Goal: Task Accomplishment & Management: Complete application form

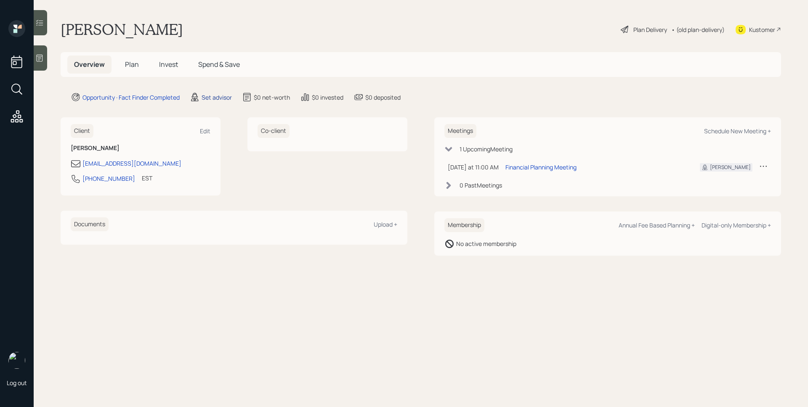
click at [208, 97] on div "Set advisor" at bounding box center [217, 97] width 30 height 9
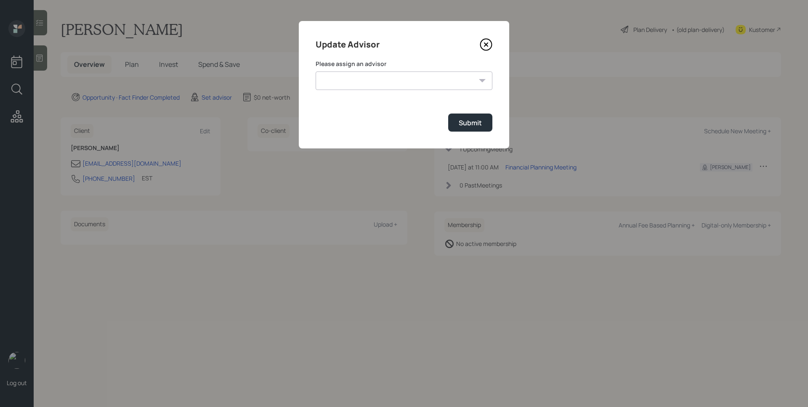
click at [377, 80] on select "[PERSON_NAME] [PERSON_NAME] [PERSON_NAME] [PERSON_NAME] End [PERSON_NAME] [PERS…" at bounding box center [404, 81] width 177 height 19
select select "d946c976-65aa-4529-ac9d-02c4f1114fc0"
click at [316, 72] on select "[PERSON_NAME] [PERSON_NAME] [PERSON_NAME] [PERSON_NAME] End [PERSON_NAME] [PERS…" at bounding box center [404, 81] width 177 height 19
click at [470, 126] on div "Submit" at bounding box center [470, 122] width 23 height 9
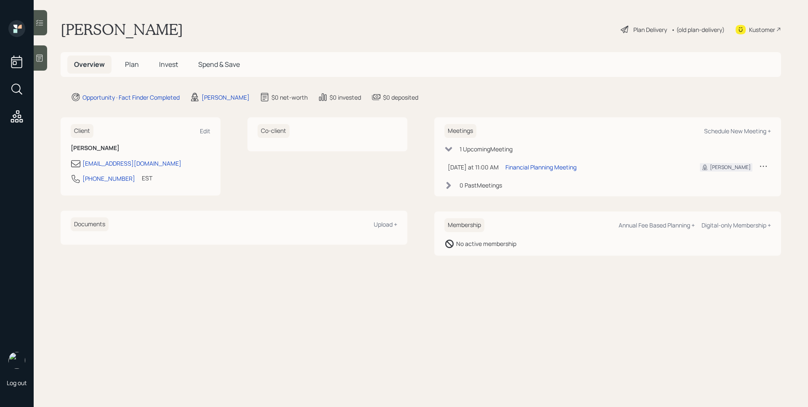
click at [125, 66] on span "Plan" at bounding box center [132, 64] width 14 height 9
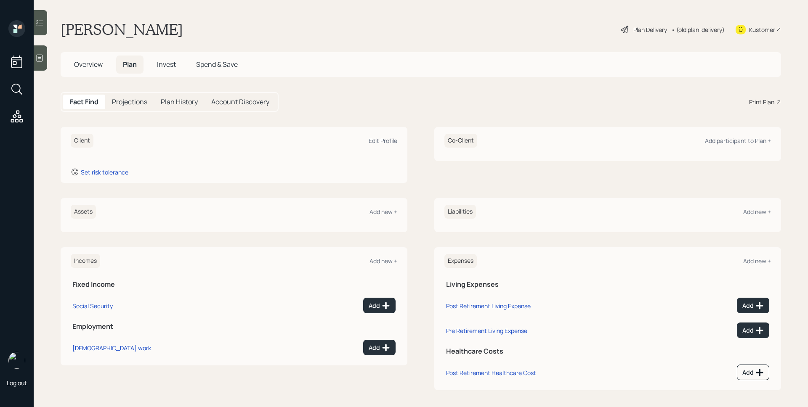
click at [46, 58] on div at bounding box center [40, 57] width 13 height 25
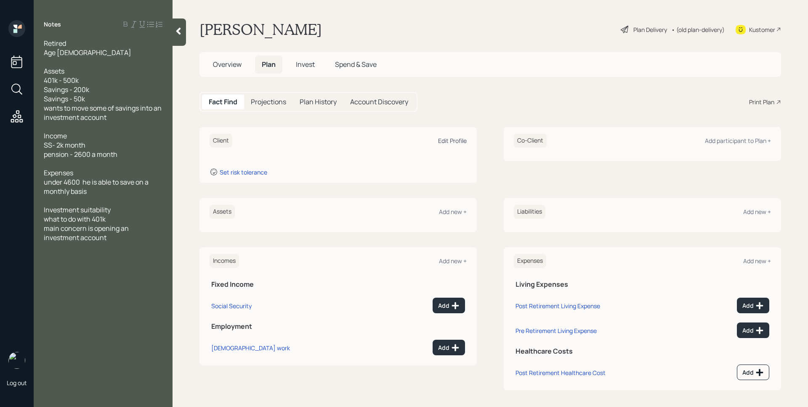
click at [448, 141] on div "Edit Profile" at bounding box center [452, 141] width 29 height 8
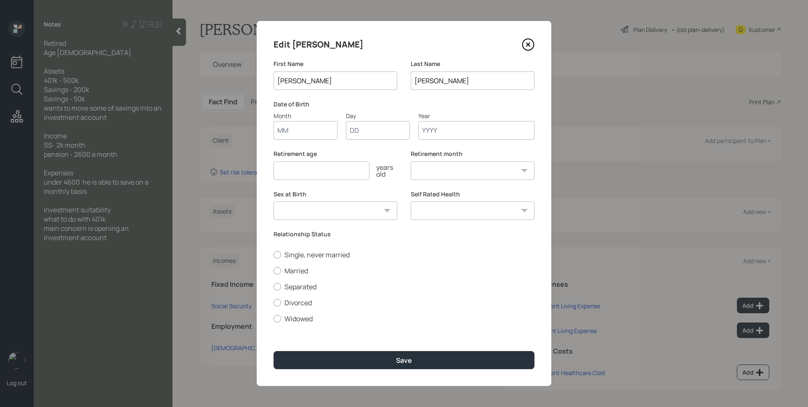
click at [315, 127] on input "Month" at bounding box center [306, 130] width 64 height 19
type input "01"
type input "1945"
select select "1"
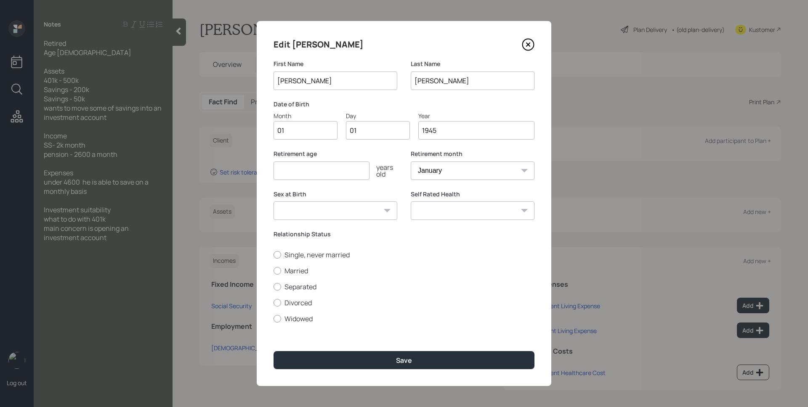
type input "1945"
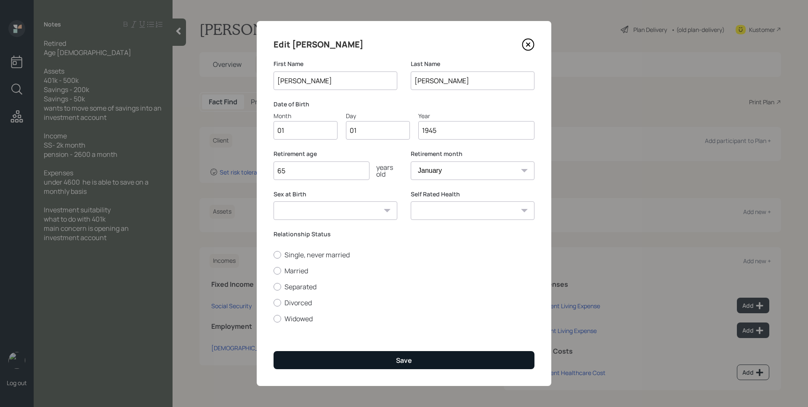
type input "65"
click at [416, 354] on button "Save" at bounding box center [404, 360] width 261 height 18
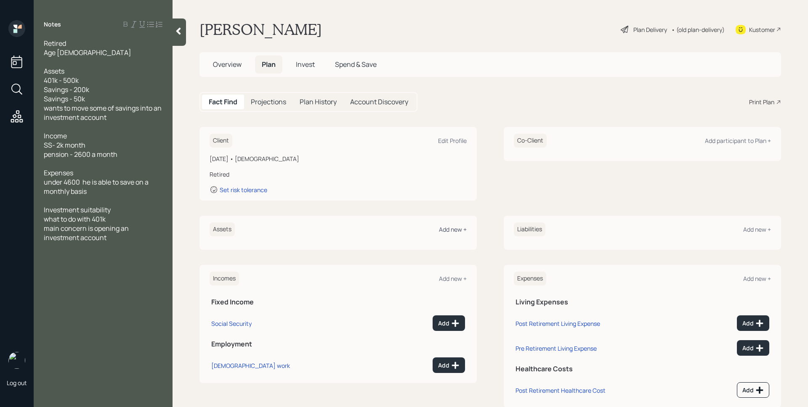
click at [454, 226] on div "Add new +" at bounding box center [453, 230] width 28 height 8
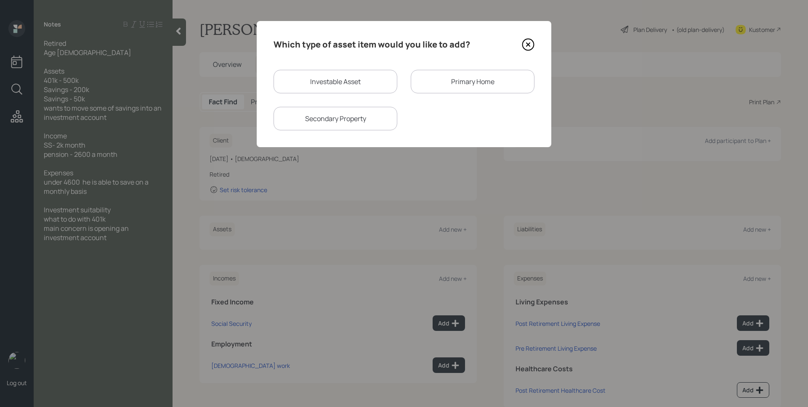
click at [333, 74] on div "Investable Asset" at bounding box center [336, 82] width 124 height 24
select select "taxable"
select select "balanced"
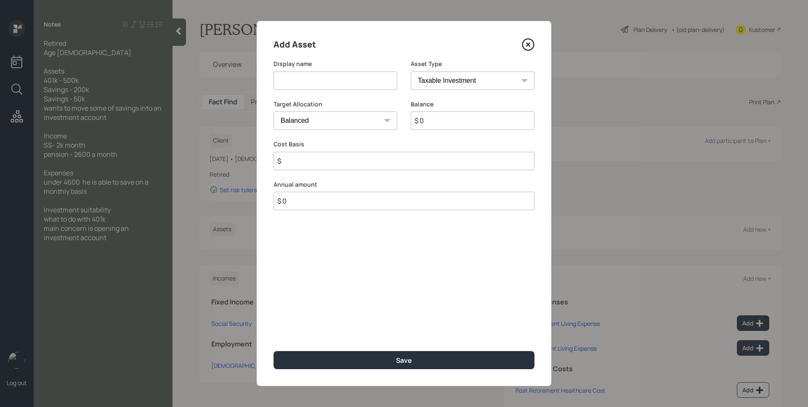
click at [333, 74] on input at bounding box center [336, 81] width 124 height 19
type input "401k"
click at [476, 82] on select "SEP [PERSON_NAME] IRA 401(k) [PERSON_NAME] 401(k) 403(b) [PERSON_NAME] 403(b) 4…" at bounding box center [473, 81] width 124 height 19
select select "ira"
click at [411, 72] on select "SEP [PERSON_NAME] IRA 401(k) [PERSON_NAME] 401(k) 403(b) [PERSON_NAME] 403(b) 4…" at bounding box center [473, 81] width 124 height 19
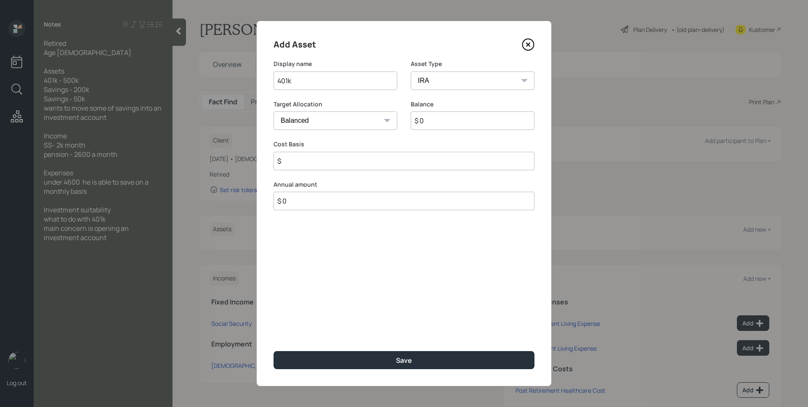
type input "$"
click at [437, 121] on input "$ 0" at bounding box center [473, 121] width 124 height 19
click at [438, 121] on input "$ 0" at bounding box center [473, 121] width 124 height 19
type input "$ 500,000"
type input "$ 0"
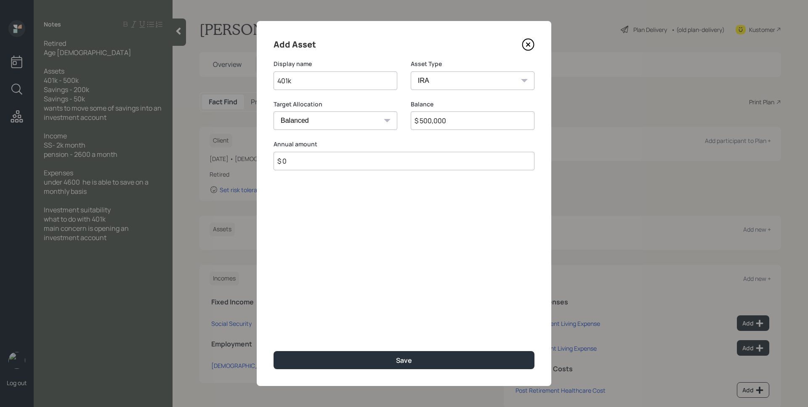
click at [274, 351] on button "Save" at bounding box center [404, 360] width 261 height 18
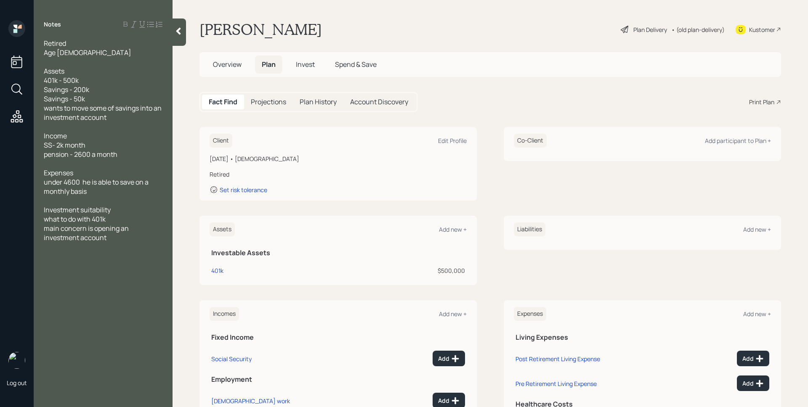
click at [457, 235] on div "Assets Add new +" at bounding box center [338, 230] width 257 height 14
click at [452, 225] on div "Assets Add new +" at bounding box center [338, 230] width 257 height 14
click at [452, 227] on div "Add new +" at bounding box center [453, 230] width 28 height 8
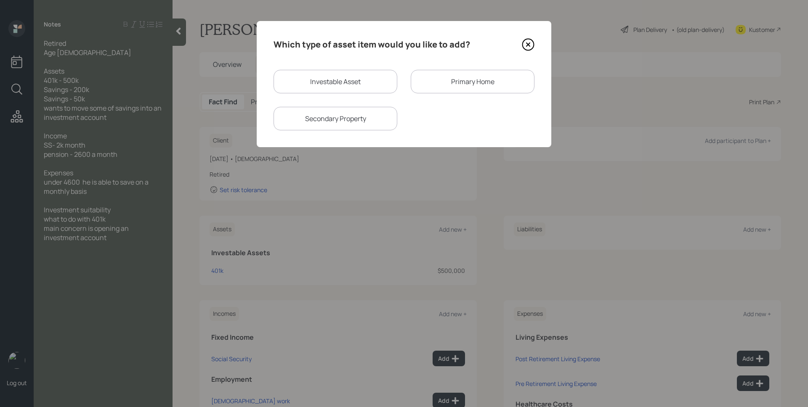
click at [375, 85] on div "Investable Asset" at bounding box center [336, 82] width 124 height 24
select select "taxable"
select select "balanced"
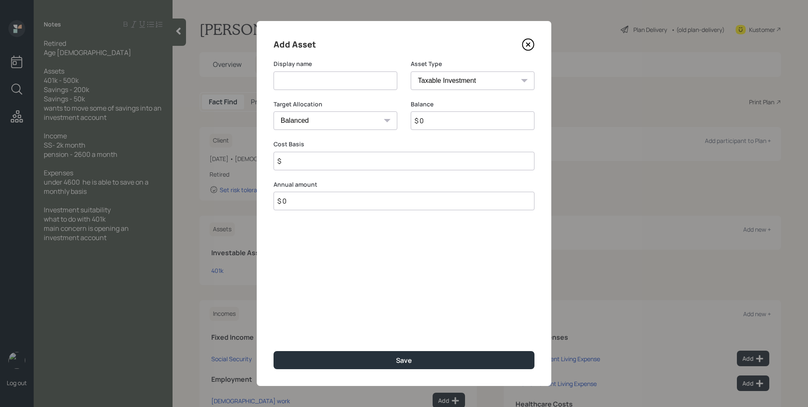
click at [369, 79] on input at bounding box center [336, 81] width 124 height 19
type input "Savings"
select select "cash"
click at [411, 72] on select "SEP [PERSON_NAME] IRA 401(k) [PERSON_NAME] 401(k) 403(b) [PERSON_NAME] 403(b) 4…" at bounding box center [473, 81] width 124 height 19
type input "$"
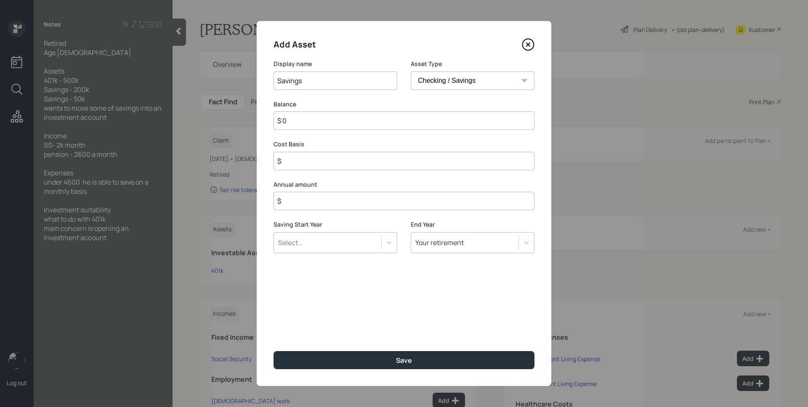
type input "$ 2"
type input "$ 20"
type input "$ 200"
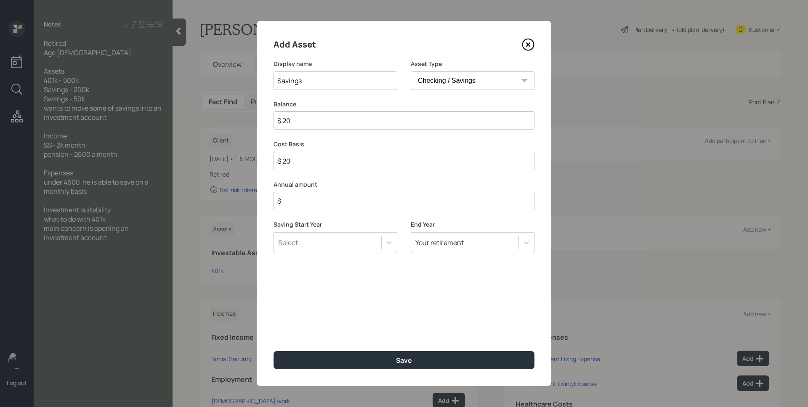
type input "$ 200"
type input "$ 2,000"
type input "$ 20,000"
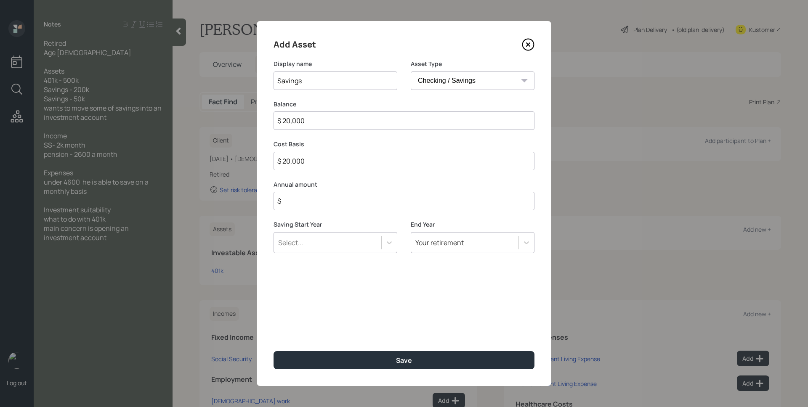
type input "$ 200,000"
type input "$ 0"
click at [274, 351] on button "Save" at bounding box center [404, 360] width 261 height 18
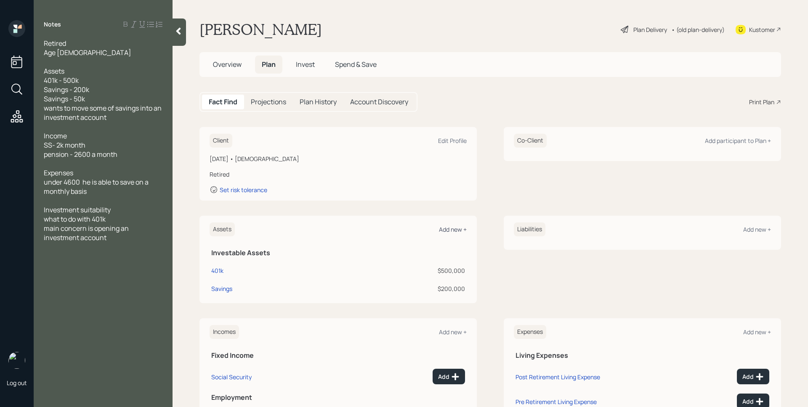
click at [457, 228] on div "Add new +" at bounding box center [453, 230] width 28 height 8
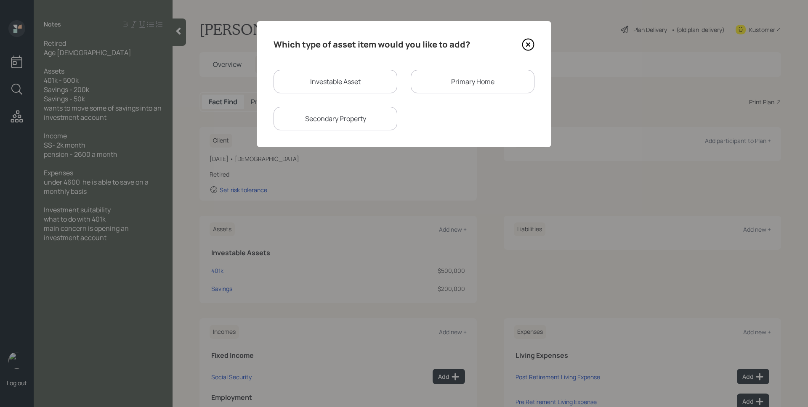
click at [368, 77] on div "Investable Asset" at bounding box center [336, 82] width 124 height 24
select select "taxable"
select select "balanced"
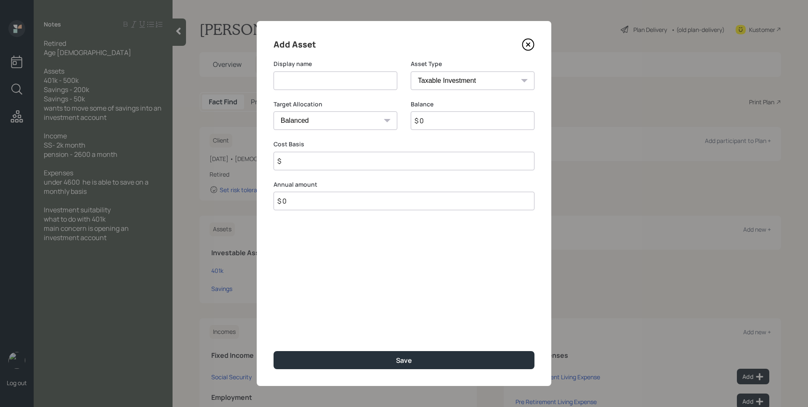
click at [355, 78] on input at bounding box center [336, 81] width 124 height 19
type input "Savings"
click at [476, 76] on select "SEP [PERSON_NAME] IRA 401(k) [PERSON_NAME] 401(k) 403(b) [PERSON_NAME] 403(b) 4…" at bounding box center [473, 81] width 124 height 19
select select "emergency_fund"
click at [411, 72] on select "SEP [PERSON_NAME] IRA 401(k) [PERSON_NAME] 401(k) 403(b) [PERSON_NAME] 403(b) 4…" at bounding box center [473, 81] width 124 height 19
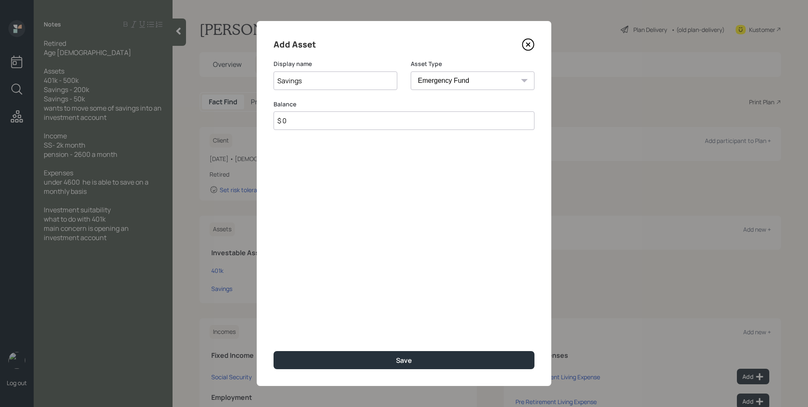
click at [463, 119] on input "$ 0" at bounding box center [404, 121] width 261 height 19
type input "$ 50,000"
click at [274, 351] on button "Save" at bounding box center [404, 360] width 261 height 18
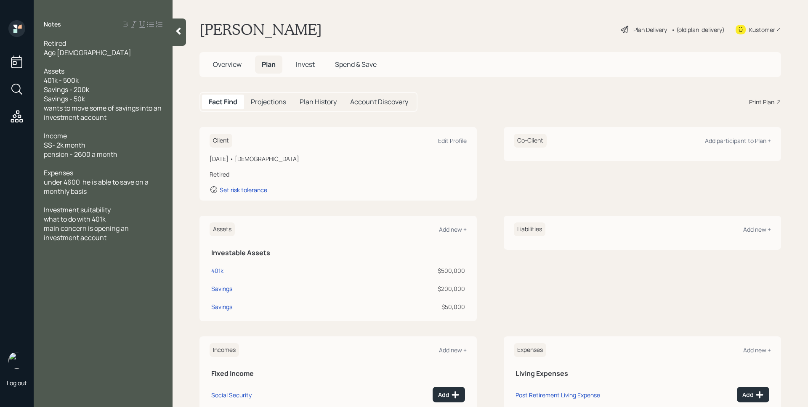
scroll to position [93, 0]
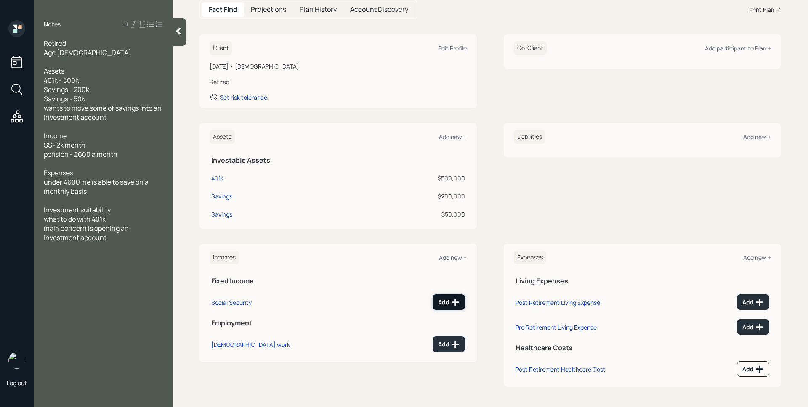
click at [451, 306] on icon at bounding box center [455, 302] width 8 height 8
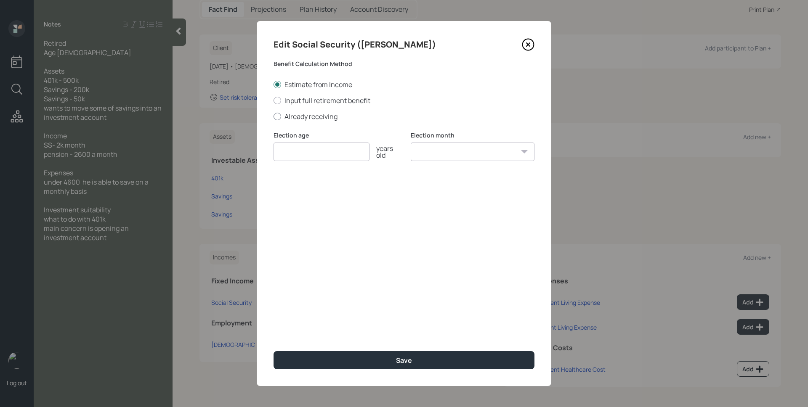
click at [309, 114] on label "Already receiving" at bounding box center [404, 116] width 261 height 9
click at [274, 116] on input "Already receiving" at bounding box center [273, 116] width 0 height 0
radio input "true"
click at [309, 151] on input "number" at bounding box center [322, 152] width 96 height 19
type input "67"
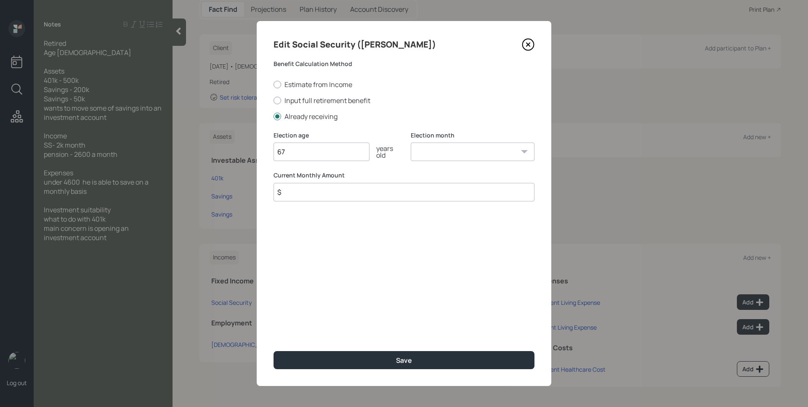
select select "1"
click at [411, 143] on select "January February March April May June July August September October November De…" at bounding box center [473, 152] width 124 height 19
type input "$ 2,000"
click at [274, 351] on button "Save" at bounding box center [404, 360] width 261 height 18
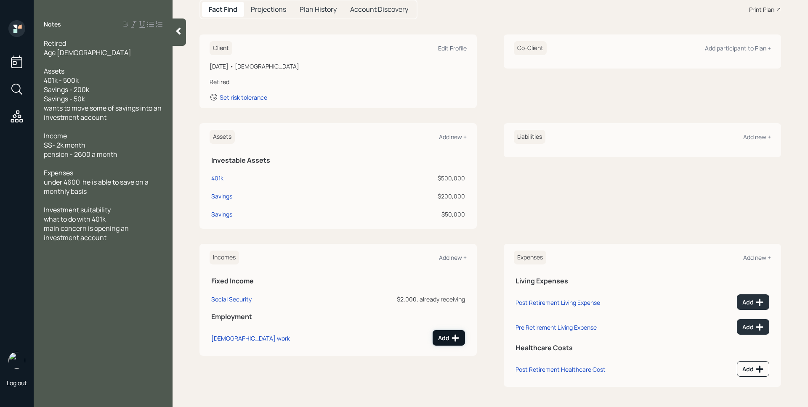
click at [453, 338] on icon at bounding box center [455, 338] width 7 height 7
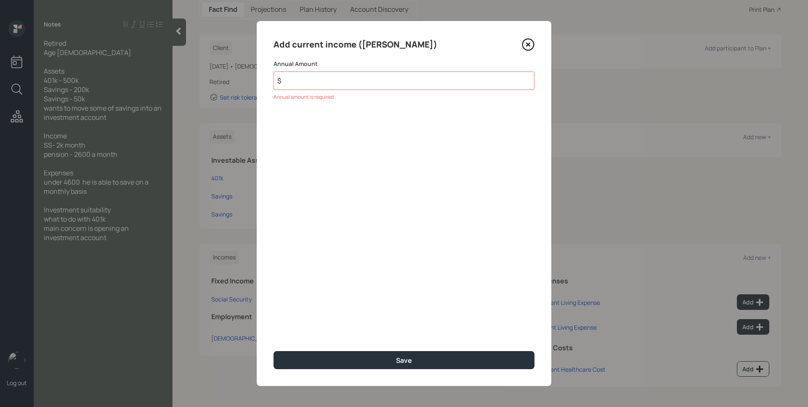
click at [530, 40] on icon at bounding box center [528, 44] width 11 height 11
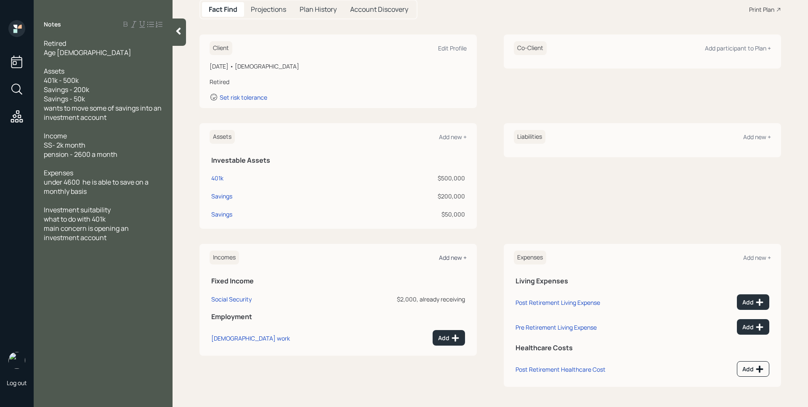
click at [449, 260] on div "Add new +" at bounding box center [453, 258] width 28 height 8
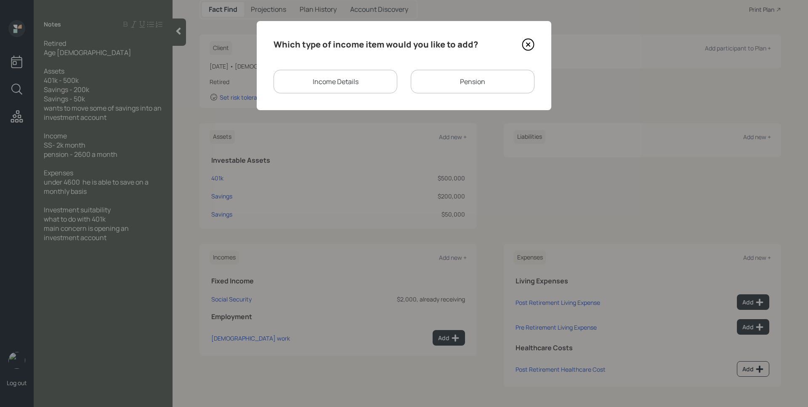
click at [478, 88] on div "Pension" at bounding box center [473, 82] width 124 height 24
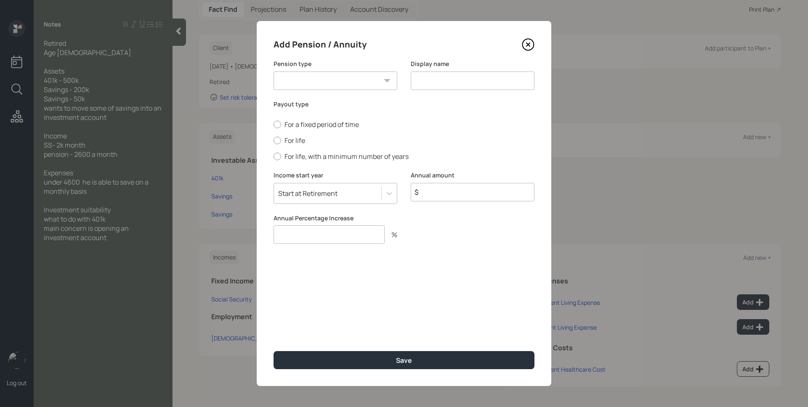
click at [349, 84] on select "Pension Annuity" at bounding box center [336, 81] width 124 height 19
select select "pension"
click at [274, 72] on select "Pension Annuity" at bounding box center [336, 81] width 124 height 19
click at [442, 85] on input at bounding box center [473, 81] width 124 height 19
type input "Pension"
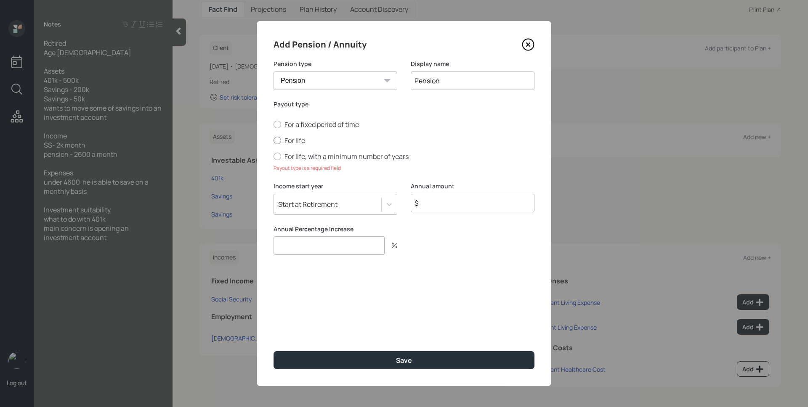
click at [300, 143] on label "For life" at bounding box center [404, 140] width 261 height 9
click at [274, 141] on input "For life" at bounding box center [273, 141] width 0 height 0
radio input "true"
click at [453, 194] on input "$" at bounding box center [473, 192] width 124 height 19
type input "$ 31,200"
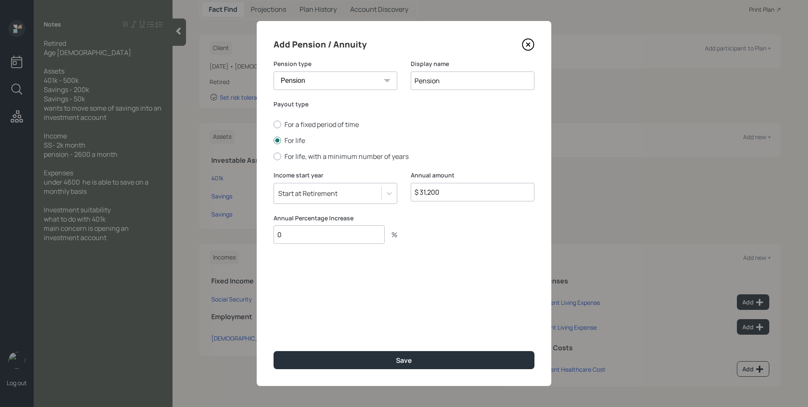
type input "0"
click at [274, 351] on button "Save" at bounding box center [404, 360] width 261 height 18
